Goal: Feedback & Contribution: Leave review/rating

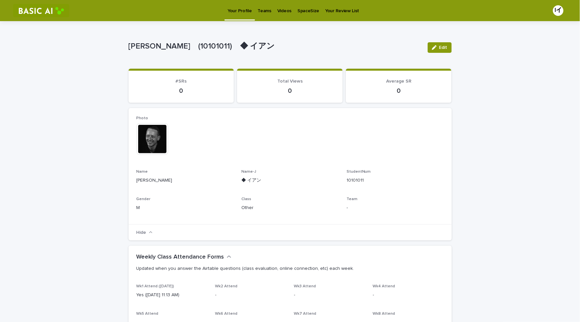
click at [283, 12] on p "Videos" at bounding box center [284, 7] width 14 height 14
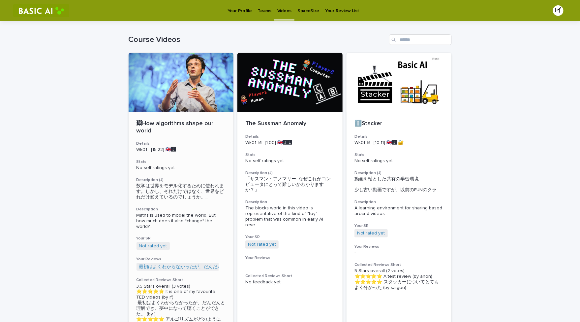
click at [220, 209] on h3 "Description" at bounding box center [181, 208] width 89 height 5
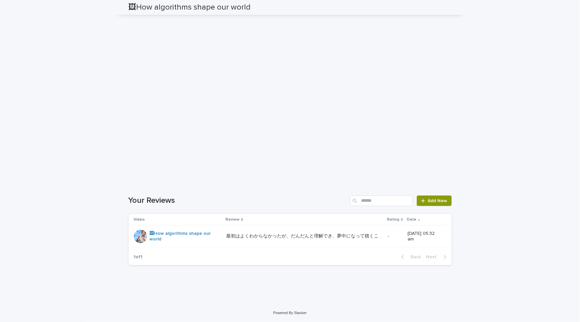
scroll to position [484, 0]
click at [432, 202] on span "Add New" at bounding box center [437, 200] width 19 height 5
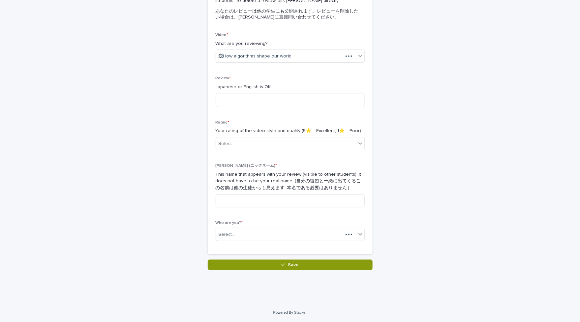
scroll to position [86, 0]
click at [255, 101] on textarea at bounding box center [290, 101] width 149 height 14
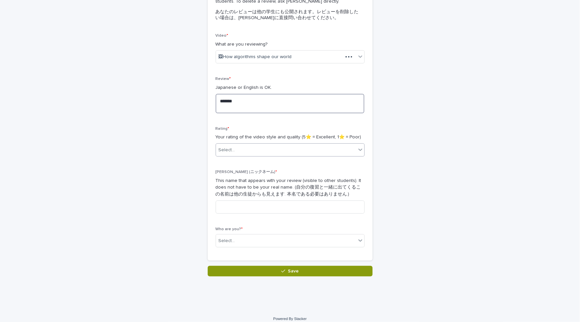
type textarea "******"
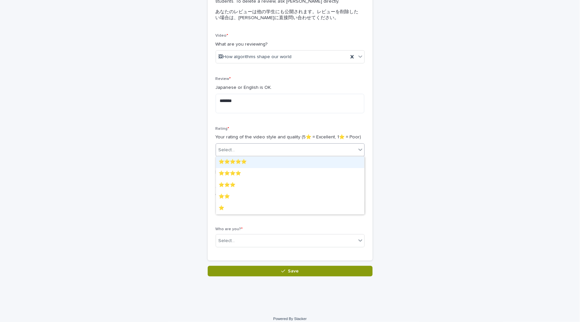
click at [268, 144] on div "Select..." at bounding box center [286, 149] width 140 height 11
click at [262, 168] on div "⭐️⭐️⭐️⭐️" at bounding box center [290, 174] width 148 height 12
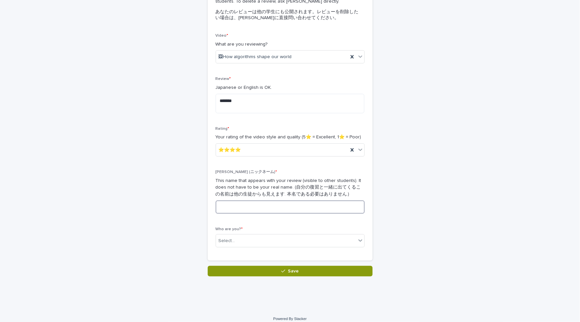
click at [284, 206] on input at bounding box center [290, 206] width 149 height 13
type input "**"
click at [277, 232] on div "Who are you? * Select..." at bounding box center [290, 240] width 149 height 26
click at [278, 234] on div "Select..." at bounding box center [290, 240] width 149 height 13
click at [276, 252] on div "[PERSON_NAME]　(10101011)　◆ イアン" at bounding box center [290, 253] width 148 height 12
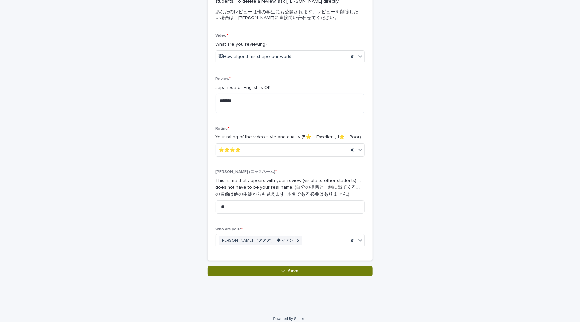
click at [315, 269] on button "Save" at bounding box center [290, 271] width 165 height 11
